Goal: Information Seeking & Learning: Learn about a topic

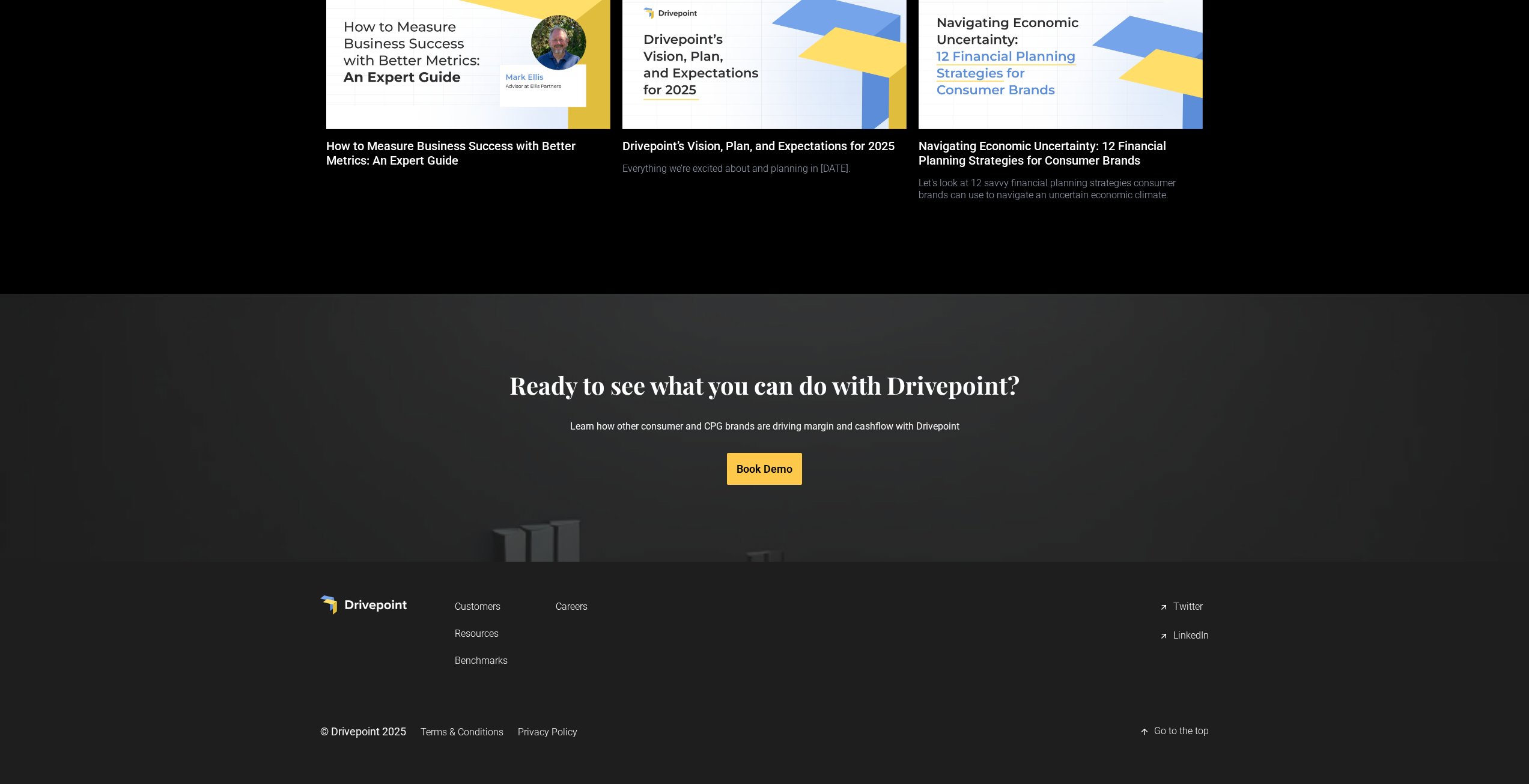
click at [484, 636] on link "Resources" at bounding box center [481, 633] width 53 height 22
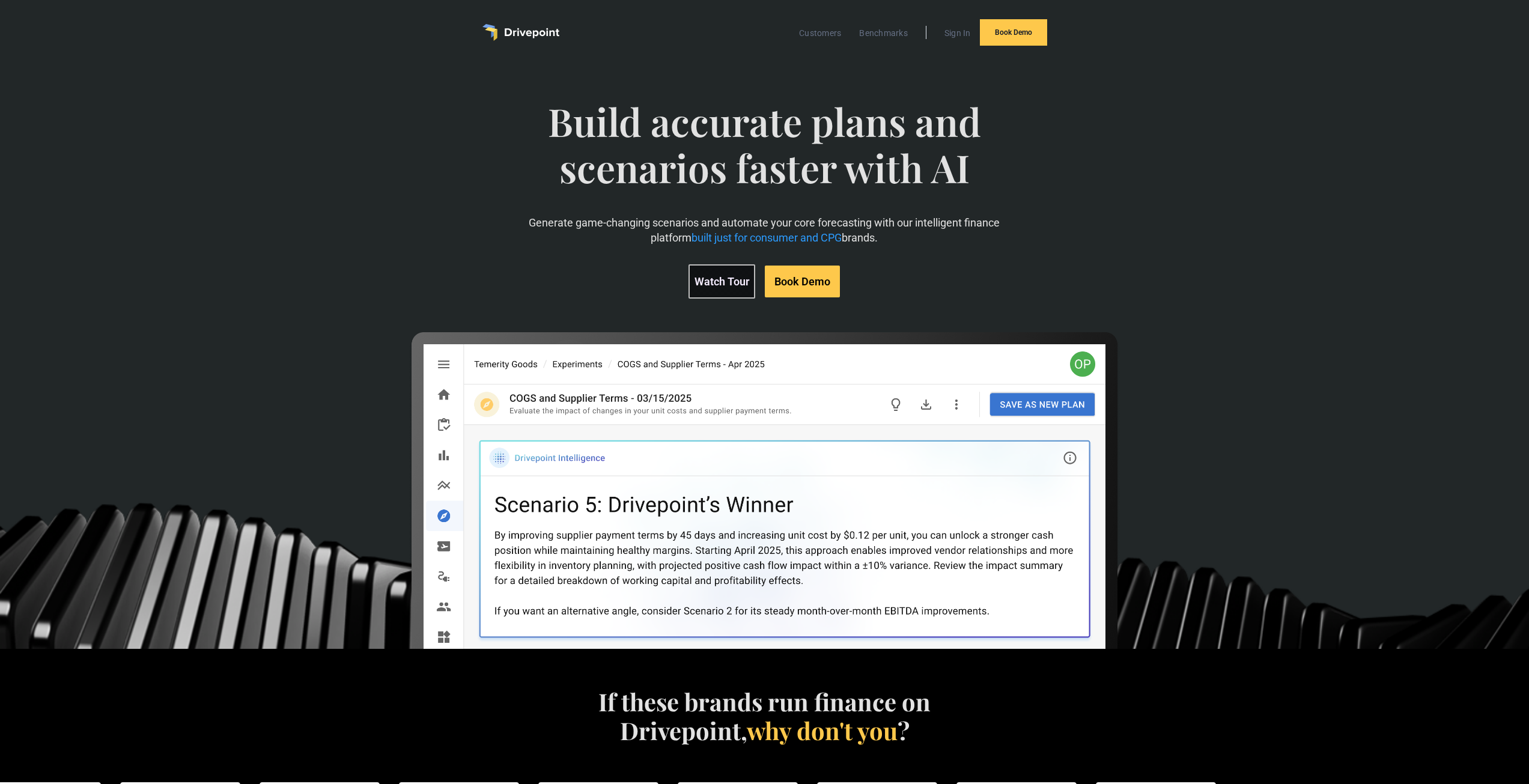
scroll to position [3139, 0]
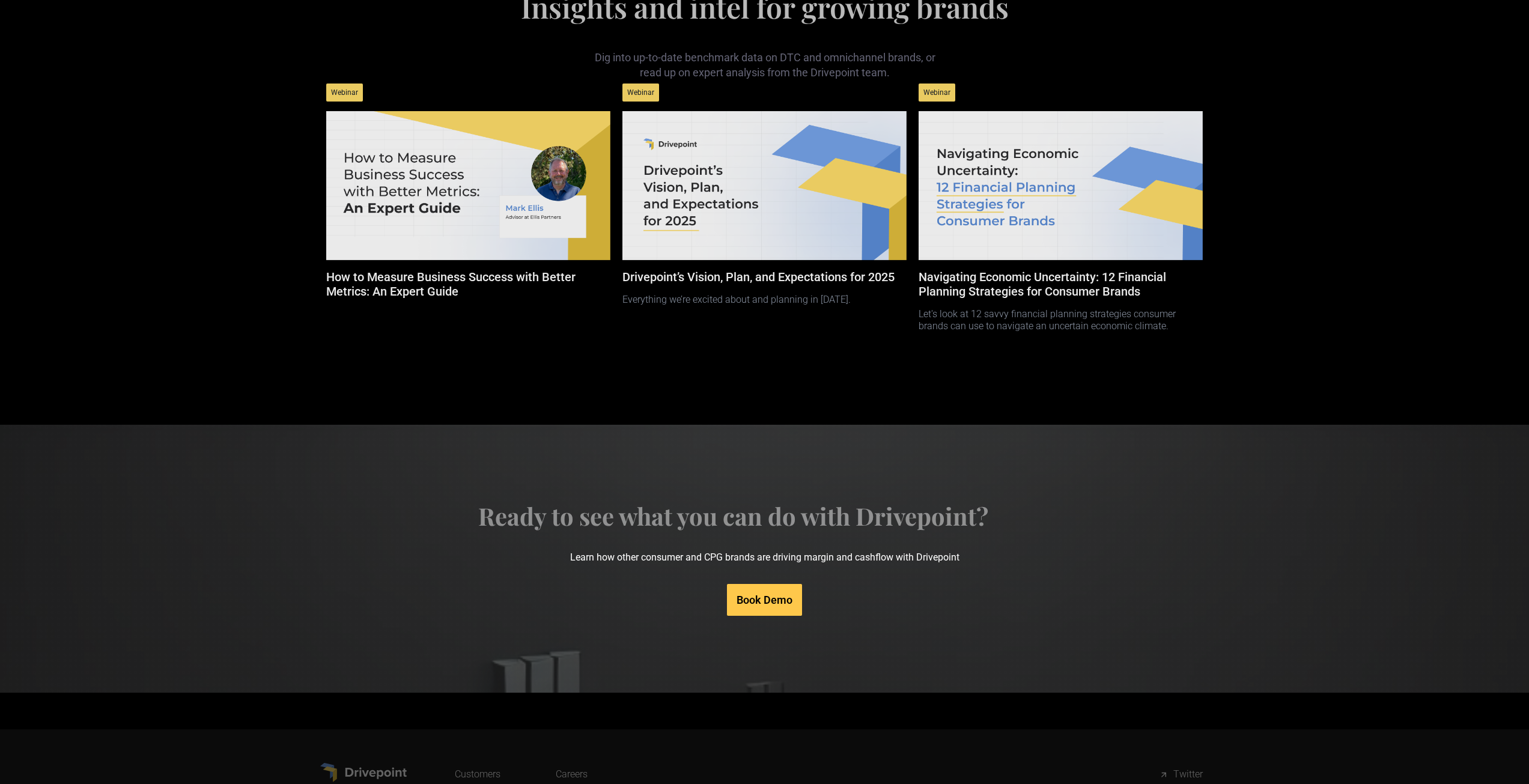
scroll to position [5317, 0]
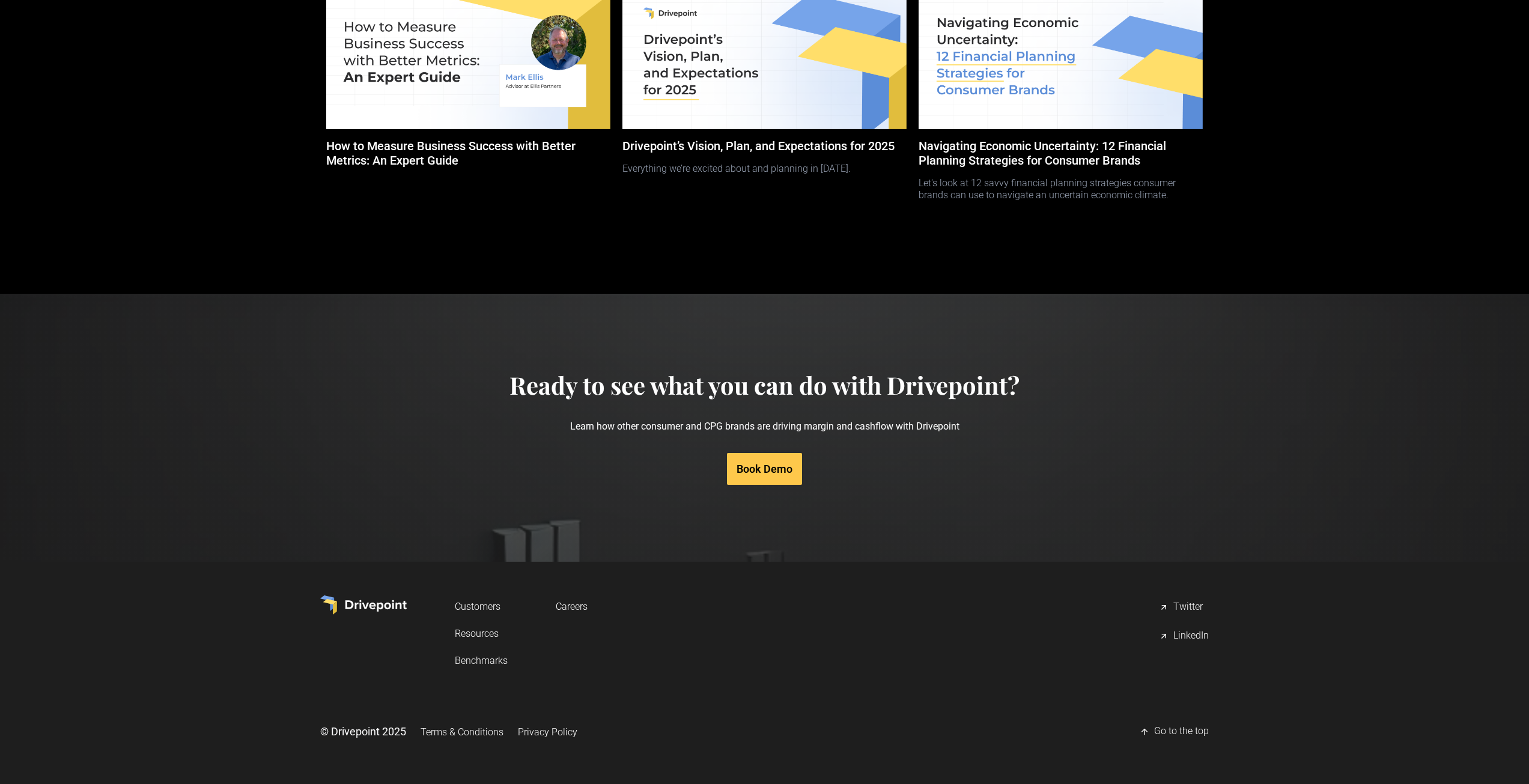
click at [474, 631] on link "Resources" at bounding box center [481, 633] width 53 height 22
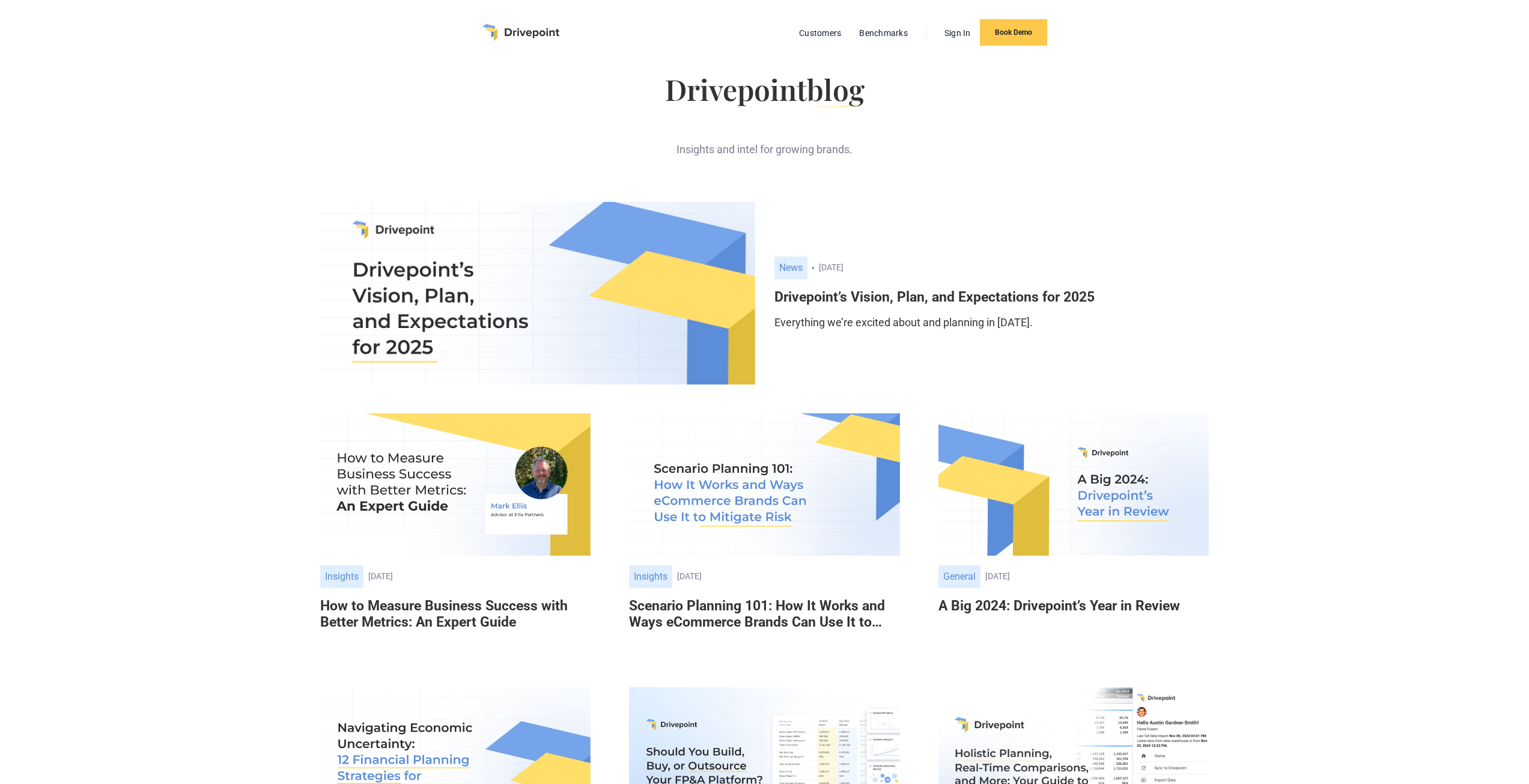
click at [834, 290] on h6 "Drivepoint’s Vision, Plan, and Expectations for 2025" at bounding box center [991, 297] width 435 height 17
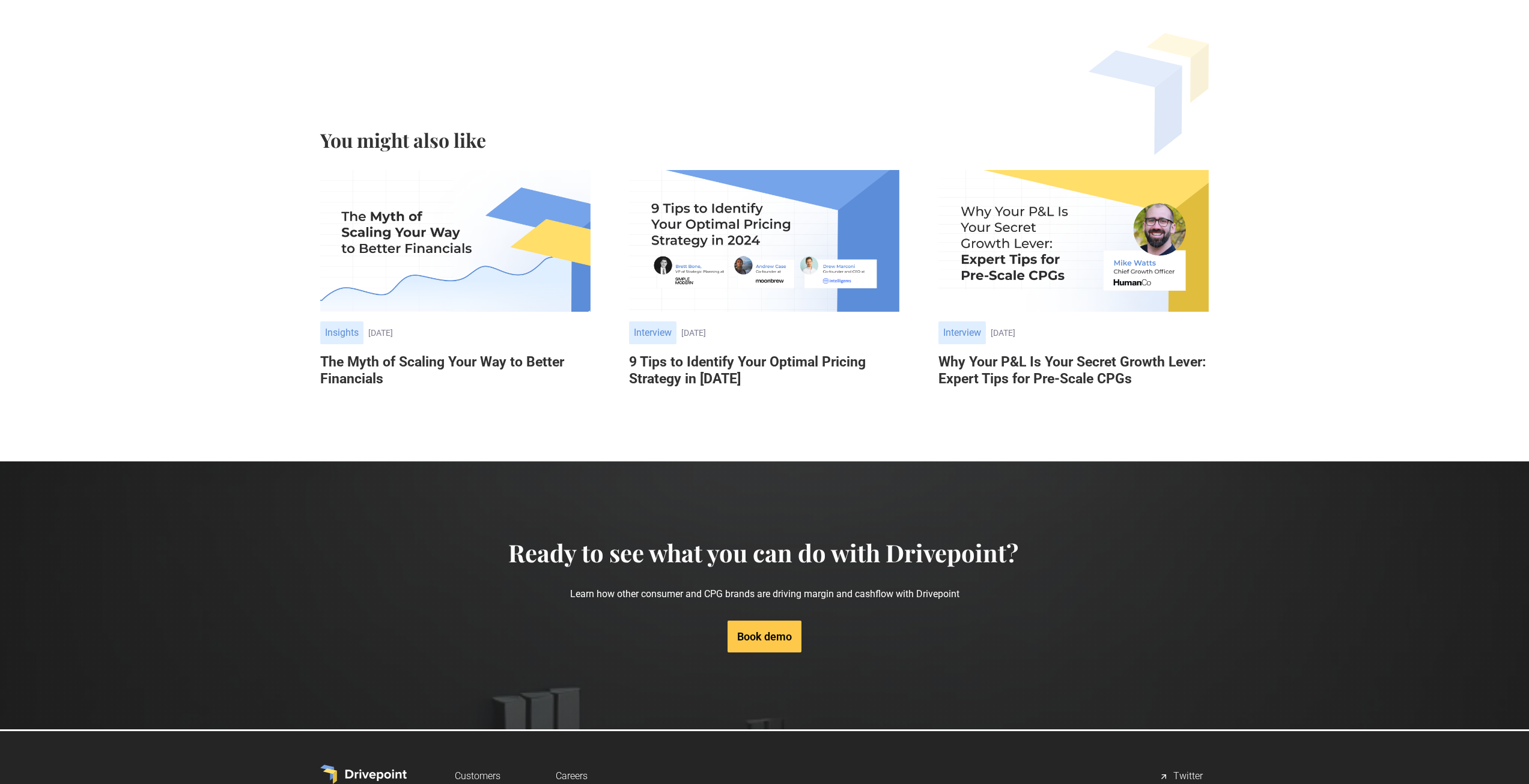
scroll to position [2042, 0]
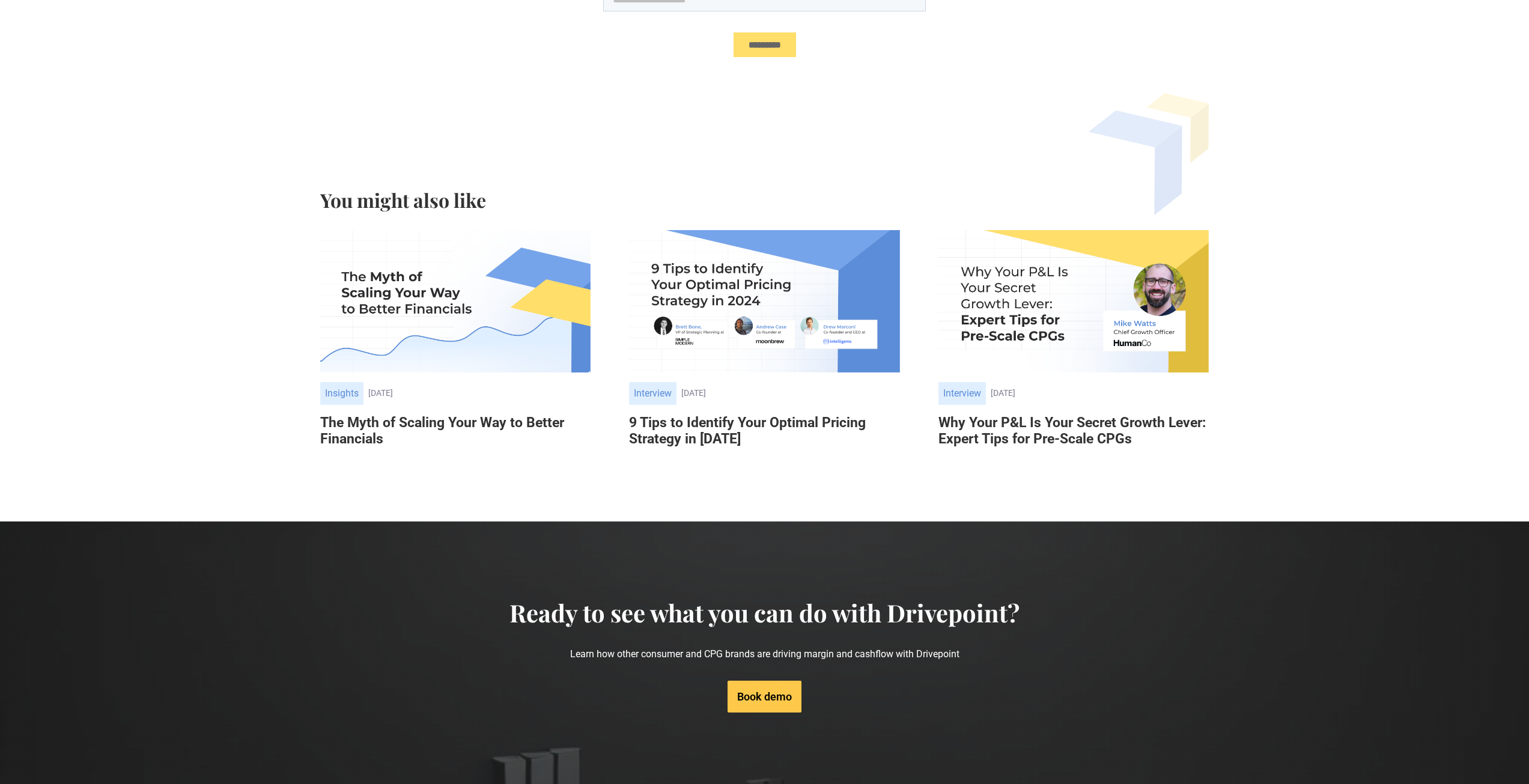
click at [455, 422] on h6 "The Myth of Scaling Your Way to Better Financials" at bounding box center [455, 430] width 270 height 33
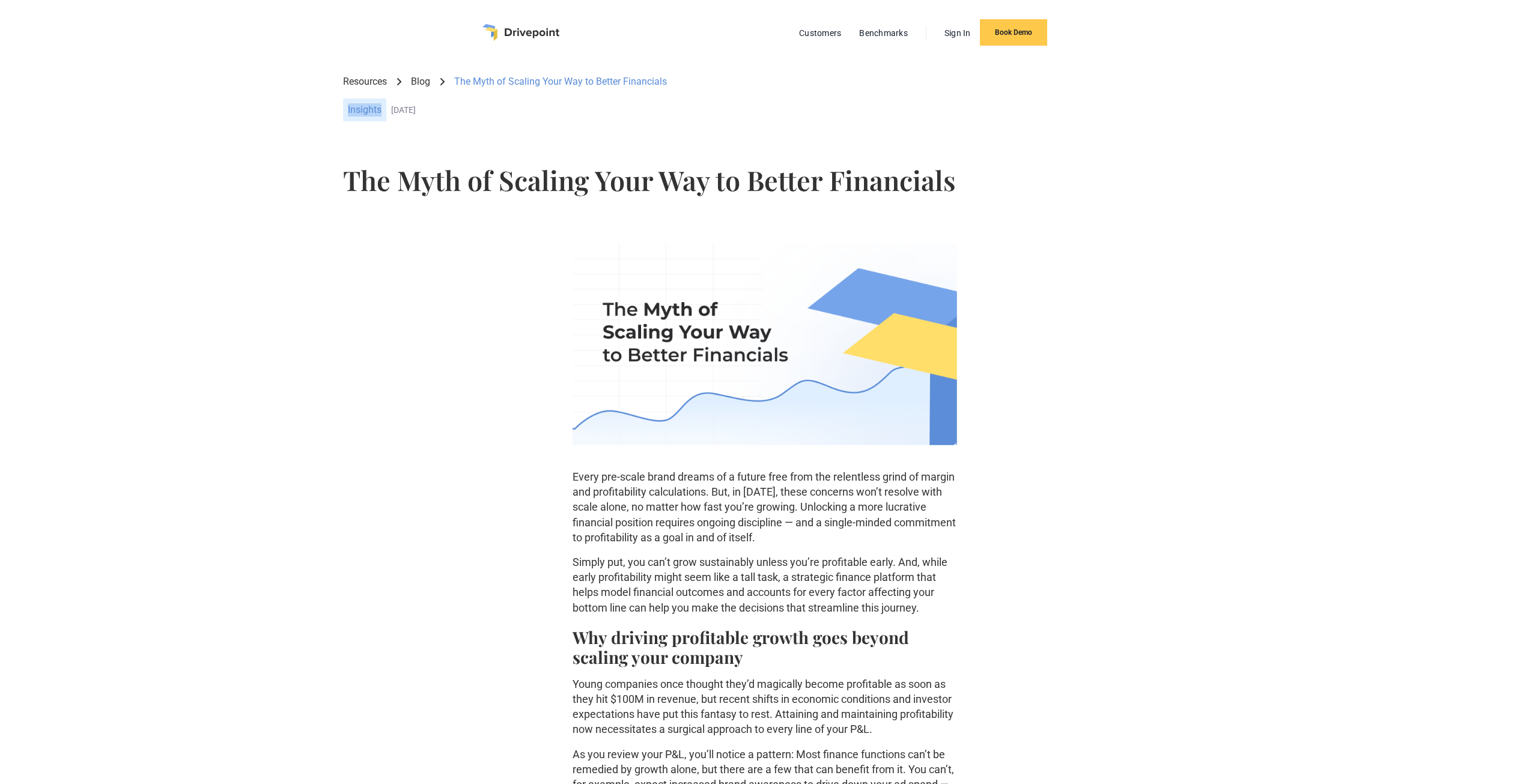
drag, startPoint x: 346, startPoint y: 103, endPoint x: 381, endPoint y: 109, distance: 35.5
click at [381, 109] on div "Insights" at bounding box center [365, 109] width 43 height 23
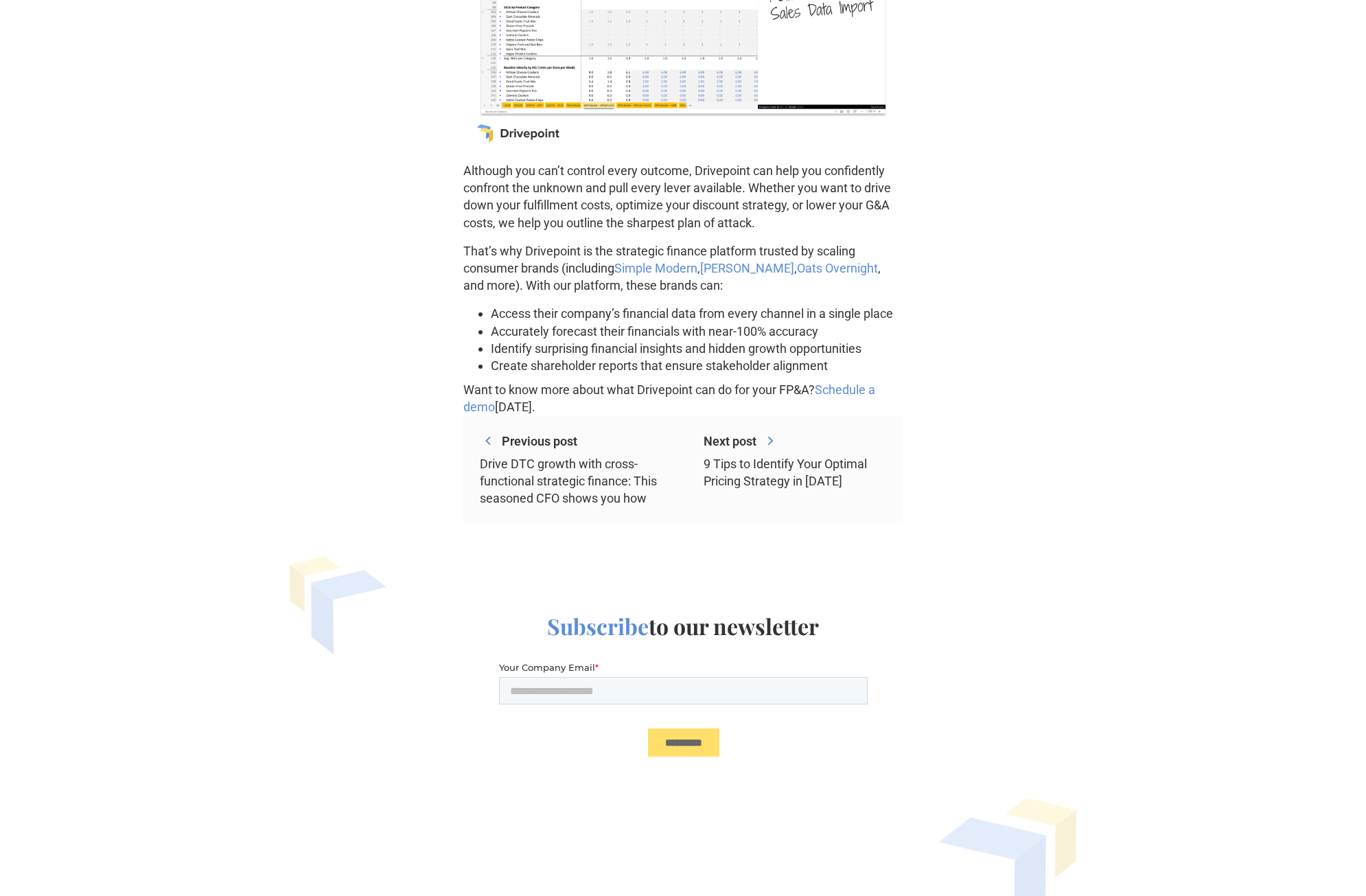
scroll to position [4332, 0]
